Goal: Contribute content

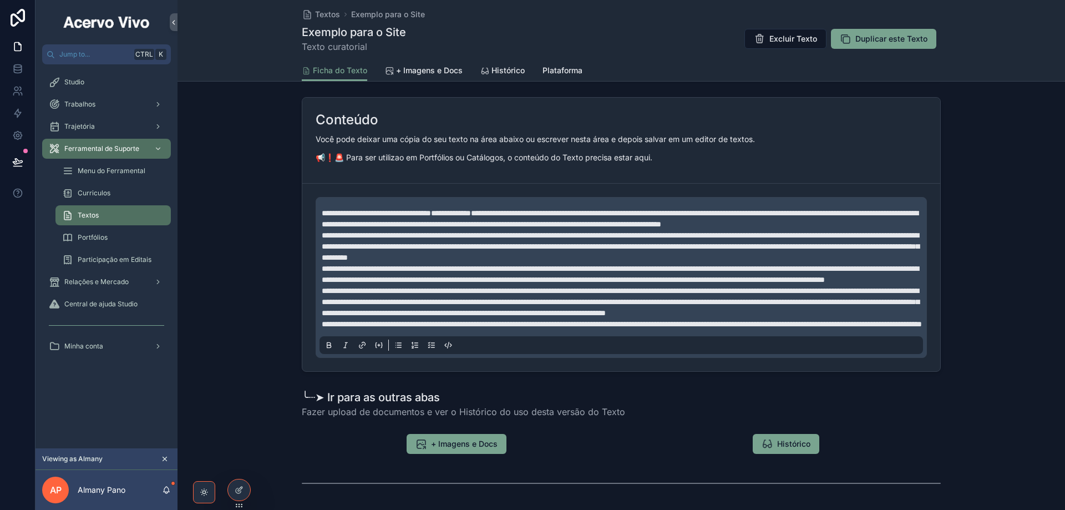
scroll to position [576, 0]
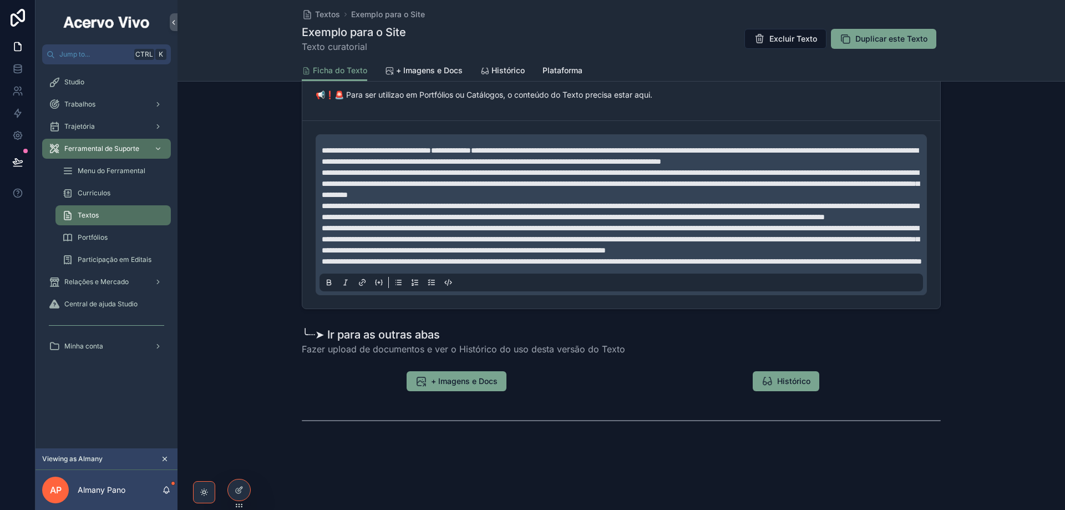
click at [657, 263] on p "**********" at bounding box center [623, 261] width 603 height 11
click at [974, 257] on div "**********" at bounding box center [620, 171] width 887 height 283
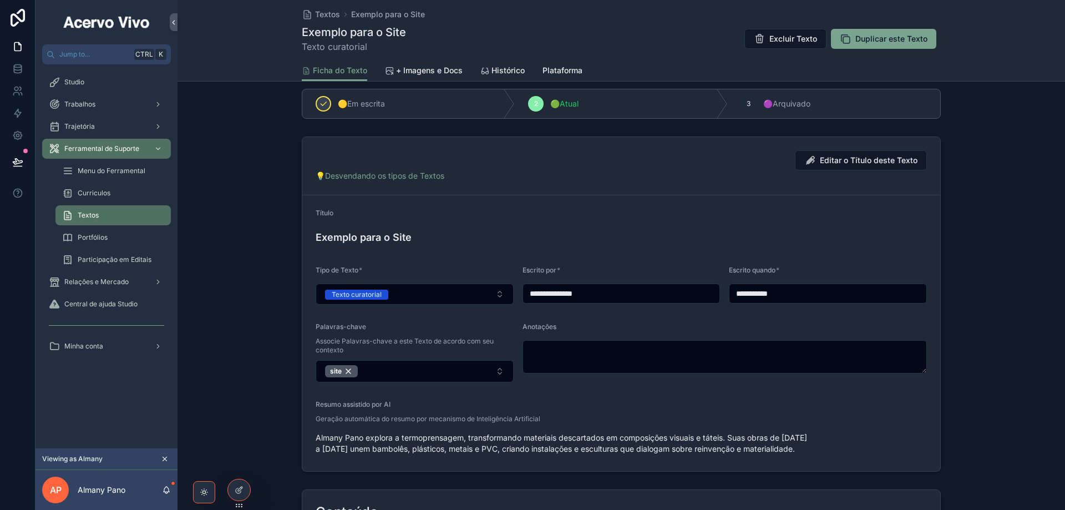
scroll to position [0, 0]
